Goal: Task Accomplishment & Management: Complete application form

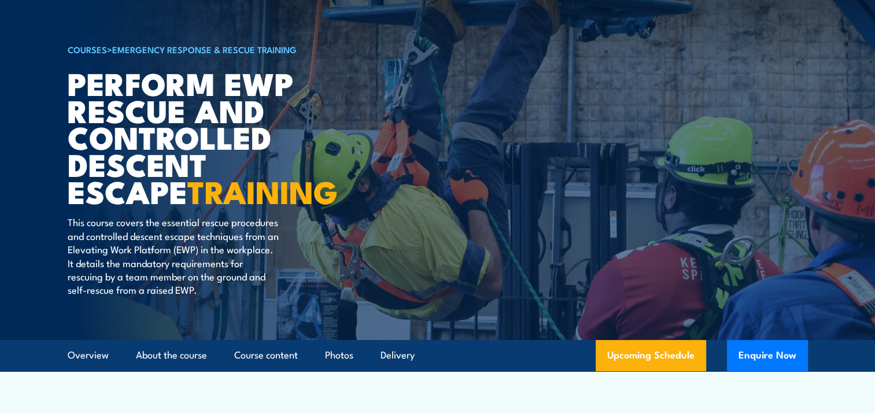
scroll to position [116, 0]
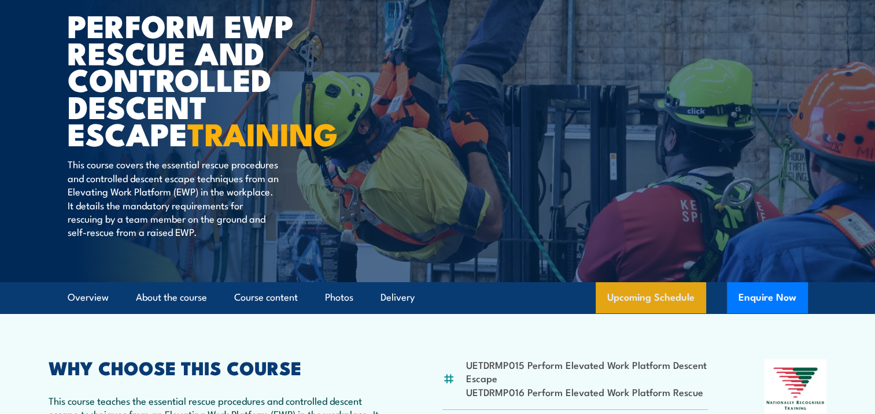
click at [650, 296] on link "Upcoming Schedule" at bounding box center [651, 297] width 111 height 31
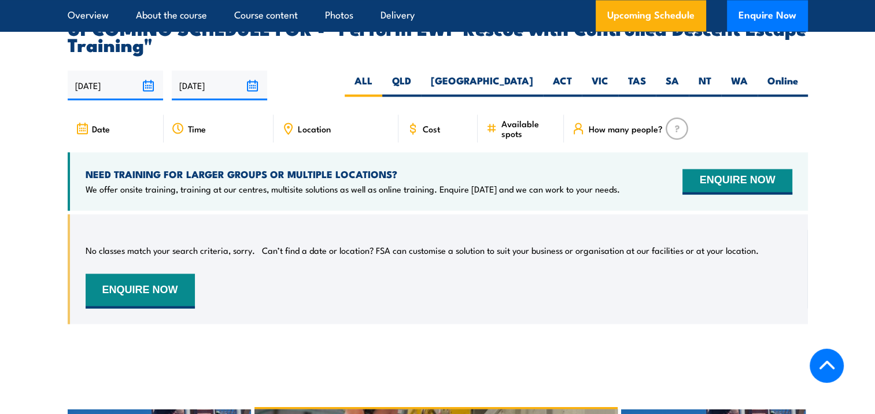
scroll to position [1937, 0]
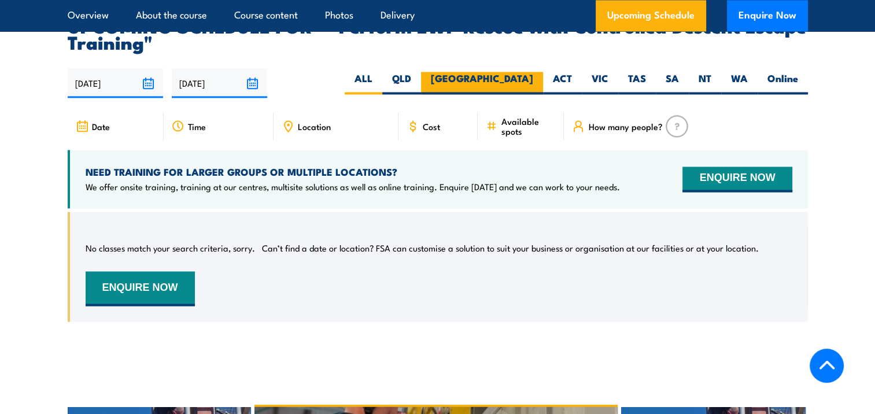
click at [509, 72] on label "[GEOGRAPHIC_DATA]" at bounding box center [482, 83] width 122 height 23
click at [533, 72] on input "[GEOGRAPHIC_DATA]" at bounding box center [537, 76] width 8 height 8
radio input "true"
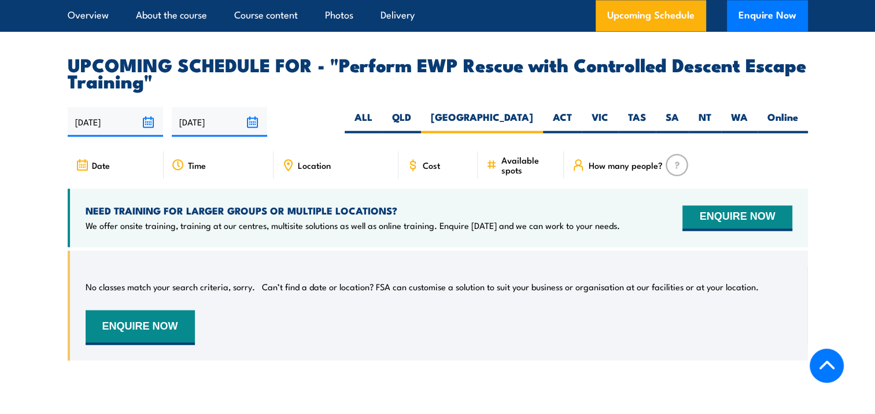
scroll to position [1879, 0]
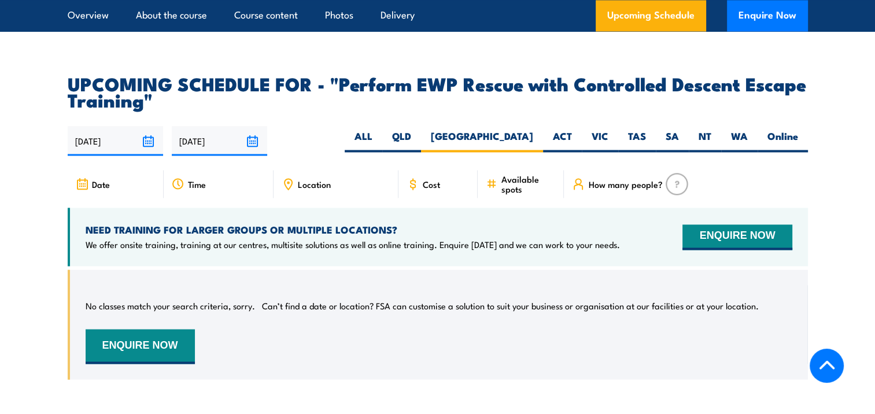
click at [673, 173] on img at bounding box center [677, 184] width 23 height 22
click at [624, 179] on span "How many people?" at bounding box center [625, 184] width 74 height 10
click at [733, 224] on button "ENQUIRE NOW" at bounding box center [737, 236] width 109 height 25
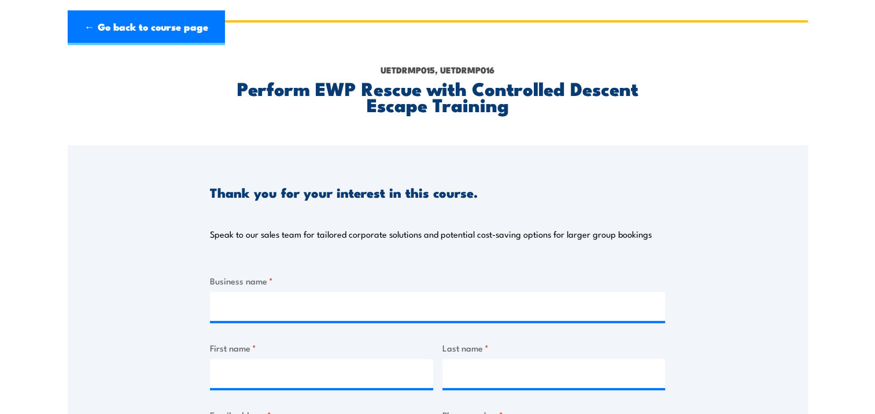
scroll to position [58, 0]
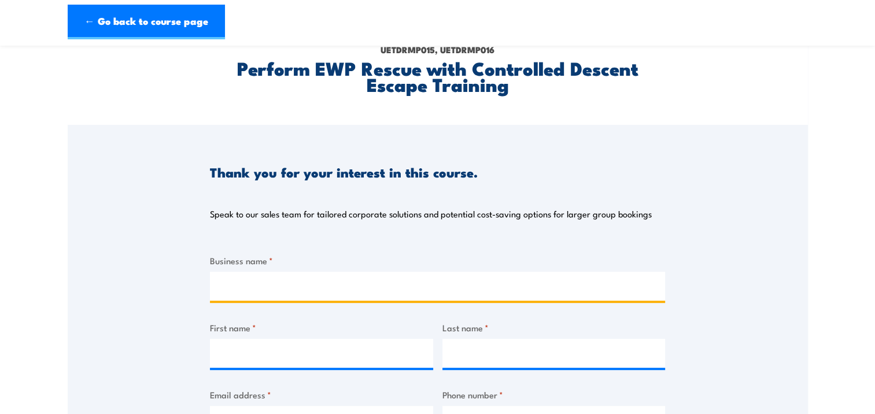
click at [255, 286] on input "Business name *" at bounding box center [437, 286] width 455 height 29
type input "Downer Utilities Australia"
type input "Wun Kie"
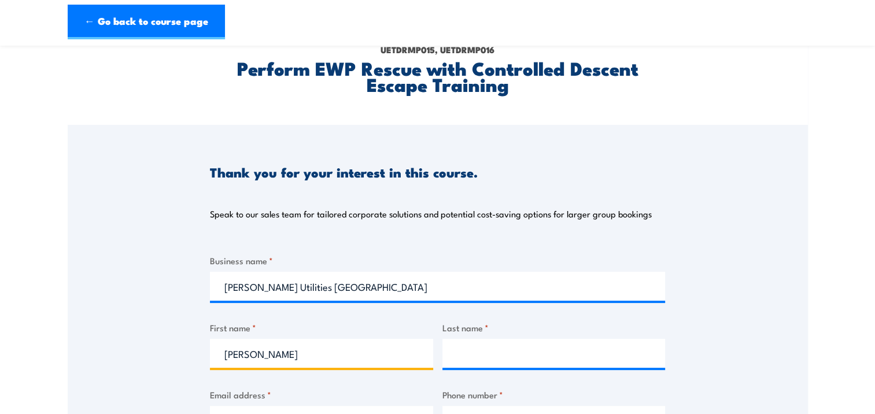
type input "Wong"
type input "wunkie.wong@downergroup.com"
type input "0439454122"
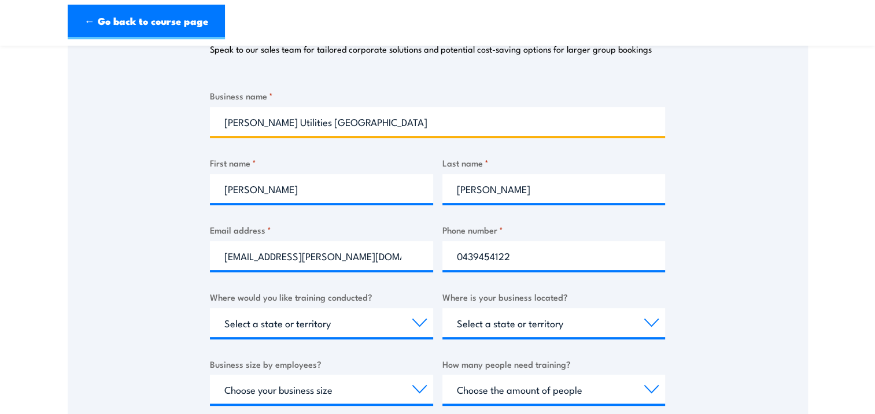
scroll to position [231, 0]
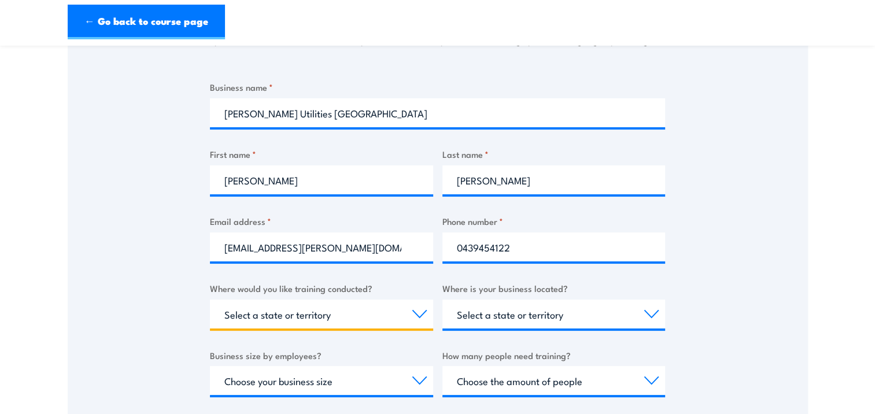
click at [414, 316] on select "Select a state or territory Nationally - multiple locations QLD NSW VIC SA ACT …" at bounding box center [321, 314] width 223 height 29
select select "[GEOGRAPHIC_DATA]"
click at [210, 300] on select "Select a state or territory Nationally - multiple locations QLD NSW VIC SA ACT …" at bounding box center [321, 314] width 223 height 29
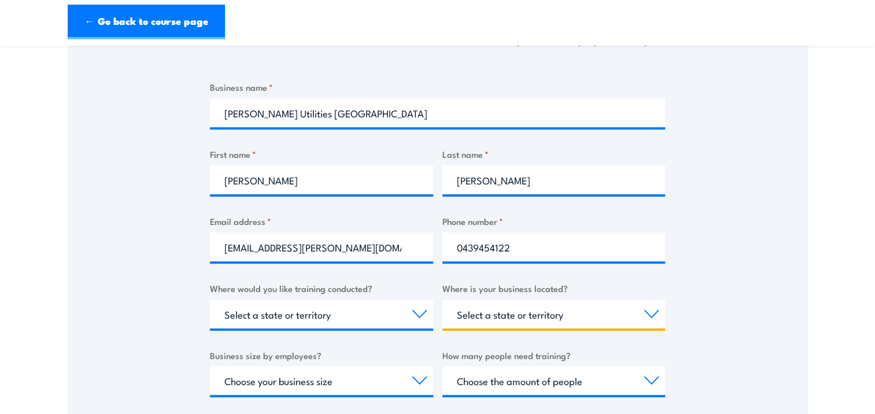
click at [650, 314] on select "Select a state or territory QLD NSW VIC SA ACT WA TAS NT" at bounding box center [554, 314] width 223 height 29
select select "[GEOGRAPHIC_DATA]"
click at [443, 300] on select "Select a state or territory QLD NSW VIC SA ACT WA TAS NT" at bounding box center [554, 314] width 223 height 29
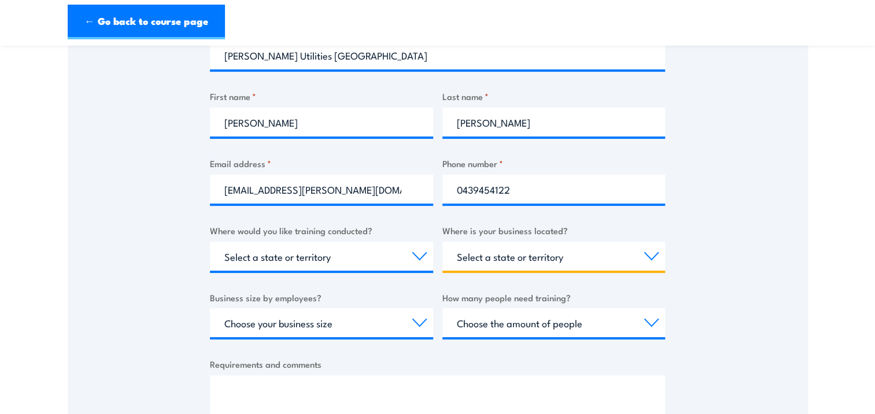
scroll to position [347, 0]
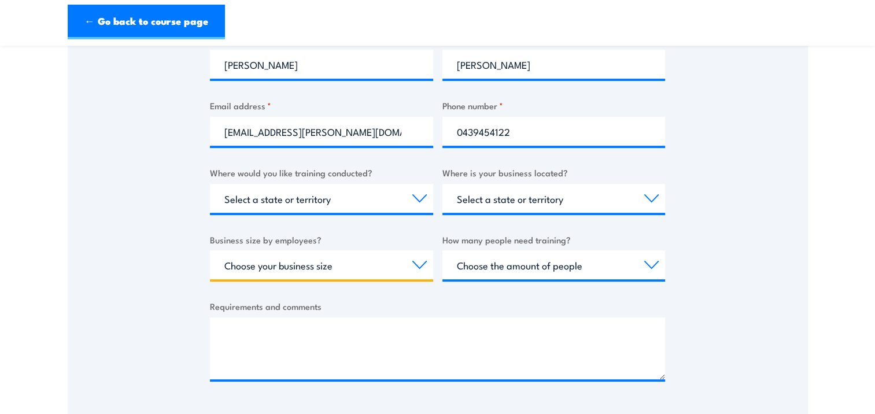
click at [422, 266] on select "Choose your business size 1 to 19 20 to 199 200+" at bounding box center [321, 265] width 223 height 29
select select "200+"
click at [210, 251] on select "Choose your business size 1 to 19 20 to 199 200+" at bounding box center [321, 265] width 223 height 29
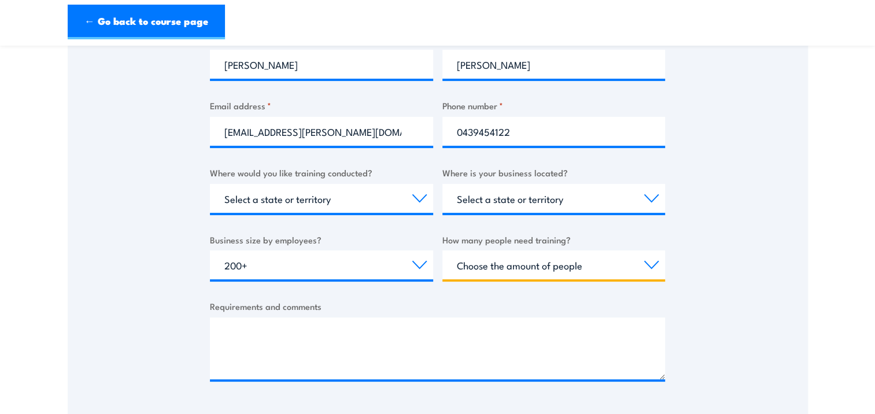
click at [653, 268] on select "Choose the amount of people 1 to 4 5 to 19 20+" at bounding box center [554, 265] width 223 height 29
select select "5 to 19"
click at [443, 251] on select "Choose the amount of people 1 to 4 5 to 19 20+" at bounding box center [554, 265] width 223 height 29
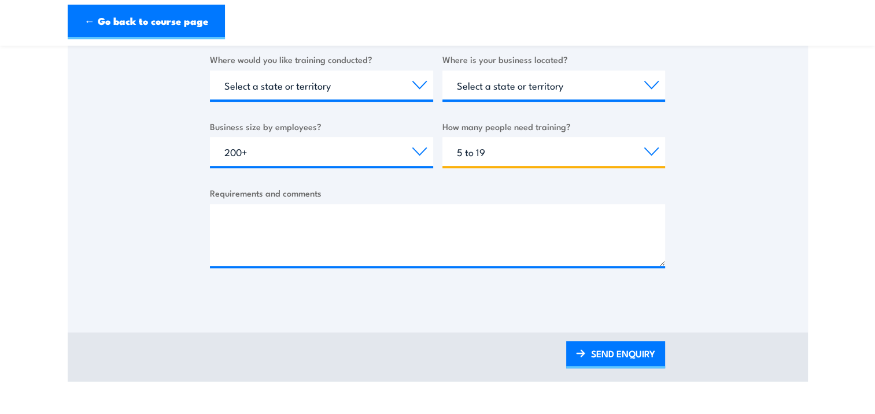
scroll to position [463, 0]
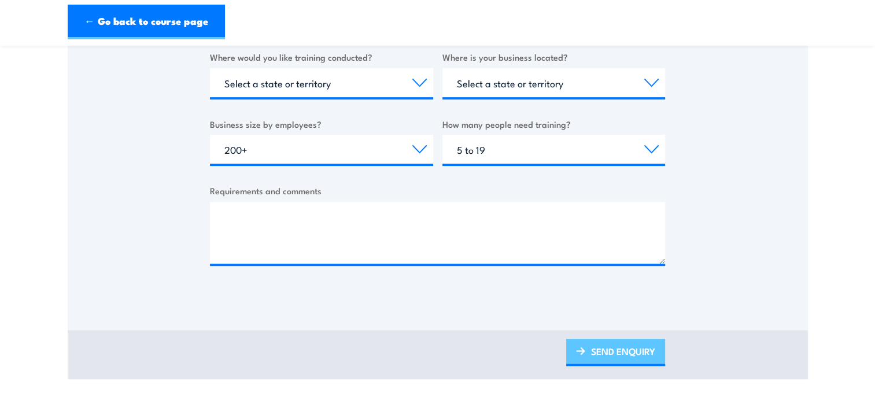
click at [610, 354] on link "SEND ENQUIRY" at bounding box center [615, 352] width 99 height 27
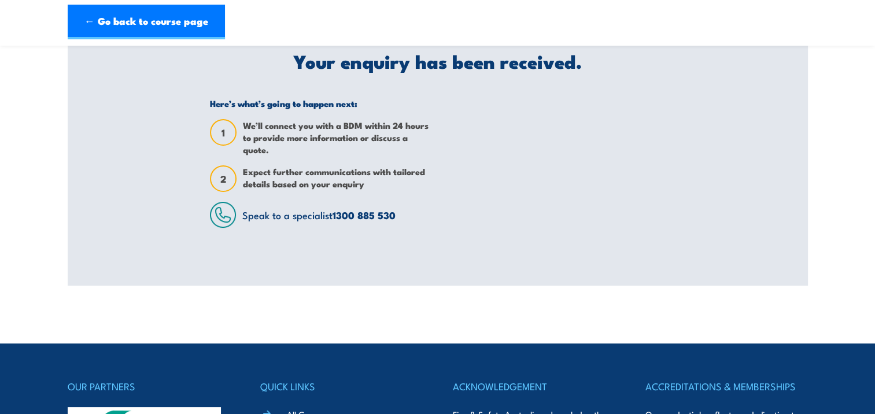
scroll to position [42, 0]
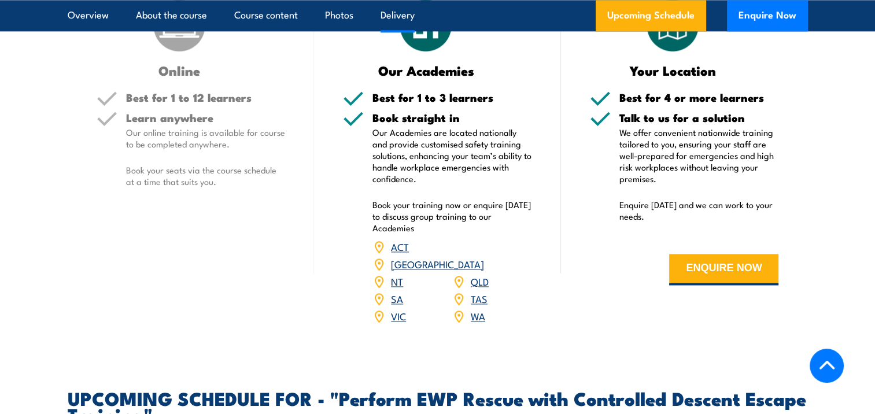
scroll to position [1562, 0]
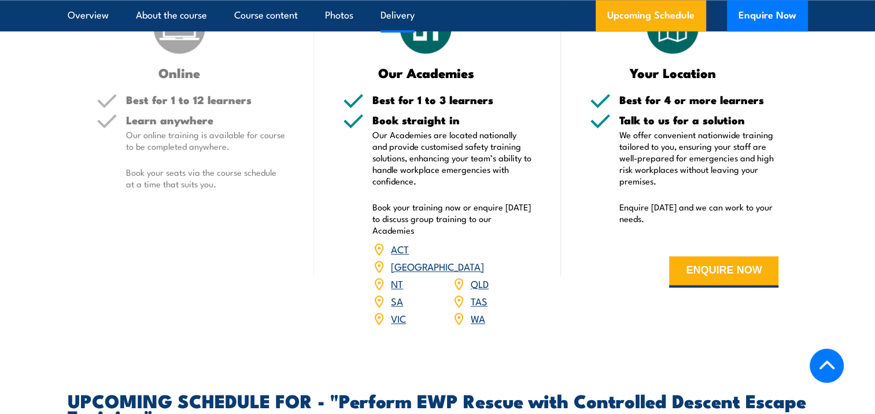
click at [479, 259] on link "[GEOGRAPHIC_DATA]" at bounding box center [437, 266] width 93 height 14
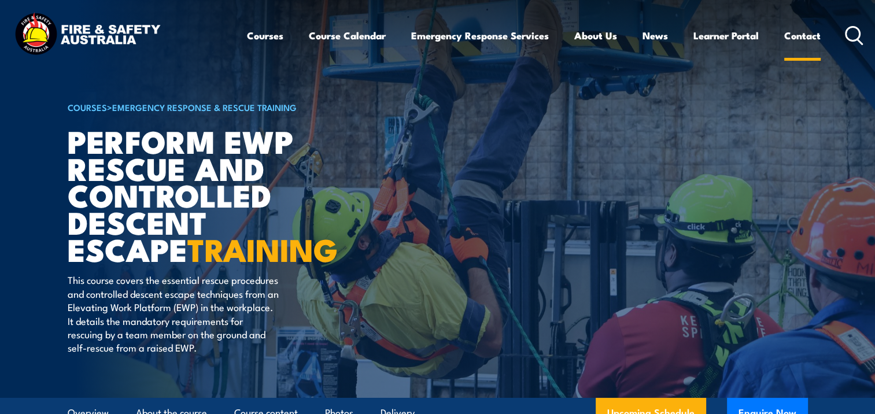
click at [803, 35] on link "Contact" at bounding box center [803, 35] width 36 height 31
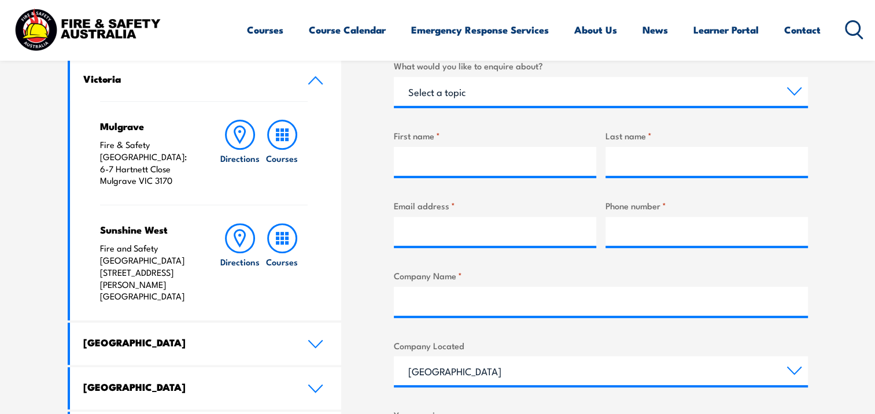
scroll to position [463, 0]
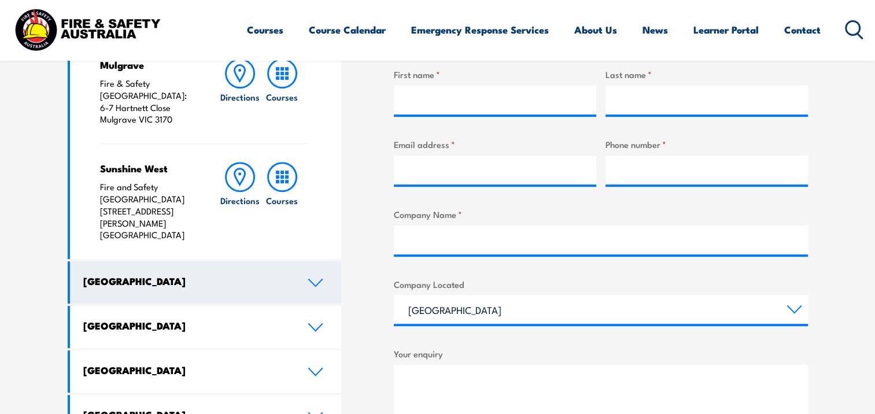
click at [317, 278] on icon at bounding box center [316, 282] width 16 height 9
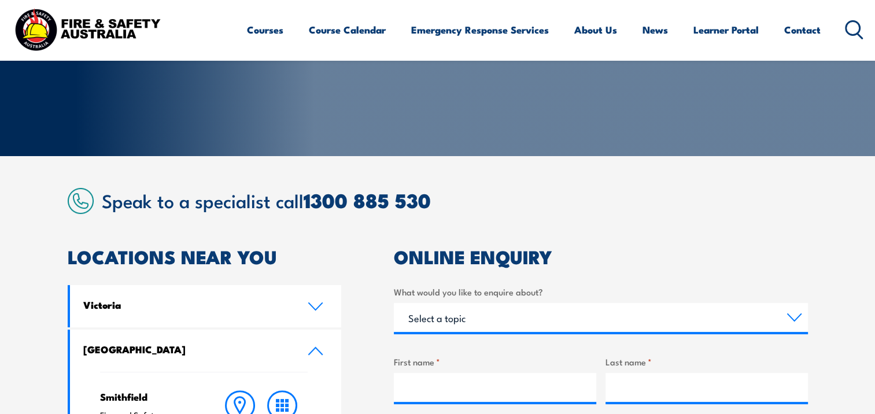
scroll to position [116, 0]
